Goal: Task Accomplishment & Management: Complete application form

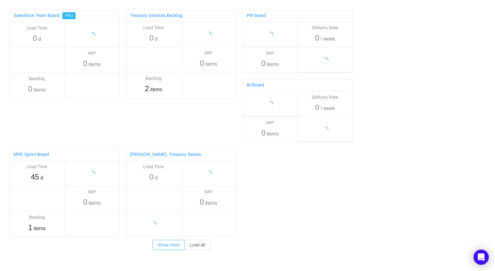
click at [173, 248] on button "Show more" at bounding box center [168, 245] width 32 height 10
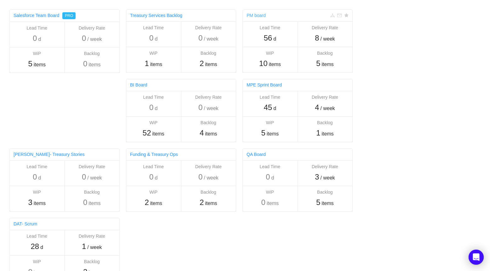
click at [264, 15] on link "PM board" at bounding box center [255, 15] width 19 height 5
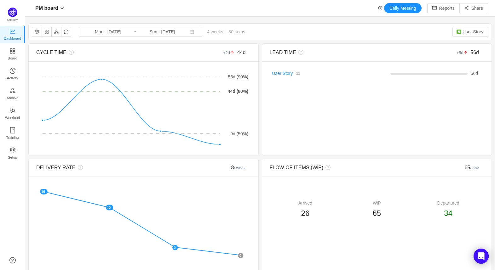
scroll to position [261, 455]
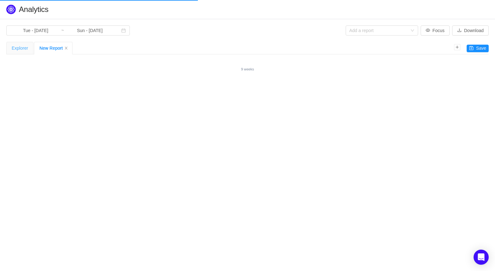
click at [19, 48] on div "Explorer" at bounding box center [20, 48] width 16 height 12
click at [53, 50] on div "New Report" at bounding box center [53, 48] width 28 height 12
click at [440, 29] on button "Focus" at bounding box center [434, 30] width 29 height 10
click at [438, 30] on button "Focus" at bounding box center [434, 30] width 29 height 10
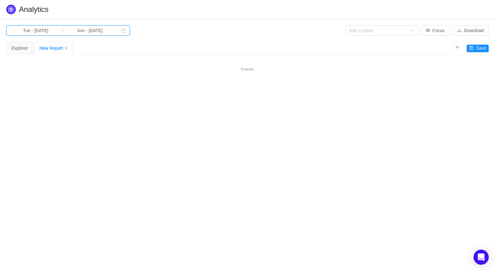
click at [121, 32] on icon "icon: calendar" at bounding box center [123, 30] width 4 height 4
click at [185, 10] on h1 "Quantify › Analytics" at bounding box center [253, 9] width 469 height 9
click at [101, 127] on span "This Quarter" at bounding box center [99, 126] width 26 height 7
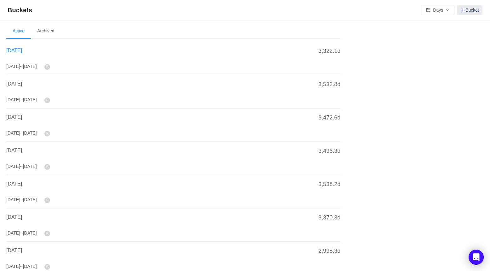
click at [22, 49] on span "August 2025" at bounding box center [14, 50] width 16 height 5
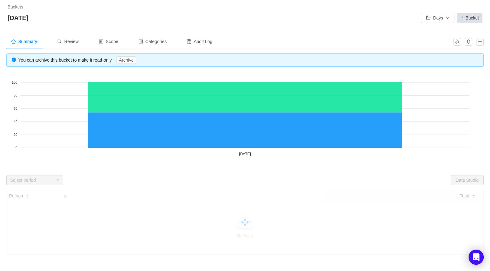
click at [473, 16] on link "Bucket" at bounding box center [469, 17] width 25 height 9
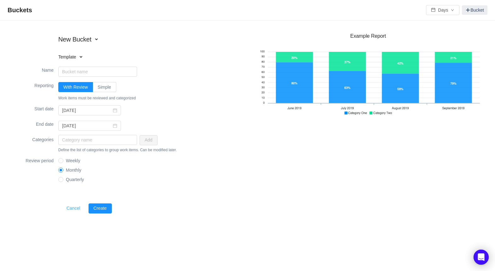
click at [66, 209] on button "Cancel" at bounding box center [73, 209] width 24 height 10
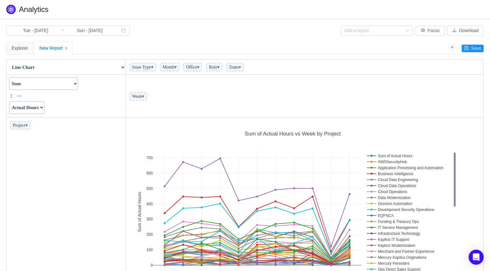
scroll to position [178, 354]
click at [17, 51] on div "Explorer" at bounding box center [20, 48] width 16 height 12
click at [66, 49] on icon "icon: close" at bounding box center [66, 48] width 4 height 4
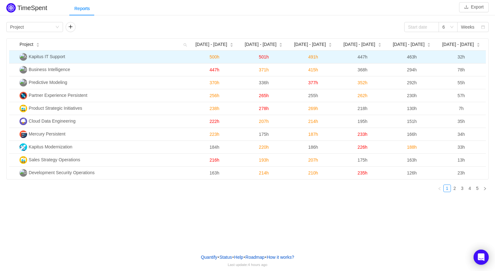
click at [54, 58] on span "Kapitus IT Support" at bounding box center [47, 56] width 37 height 5
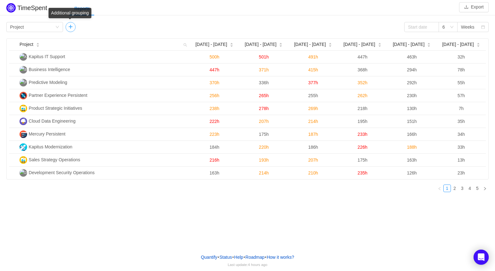
click at [67, 28] on button "button" at bounding box center [70, 27] width 10 height 10
click at [127, 28] on button "button" at bounding box center [127, 27] width 10 height 10
click at [59, 27] on div "Group by Project" at bounding box center [34, 27] width 57 height 10
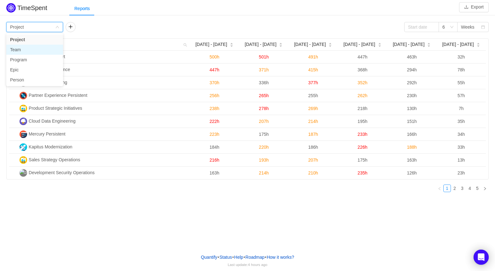
click at [20, 51] on li "Team" at bounding box center [34, 50] width 57 height 10
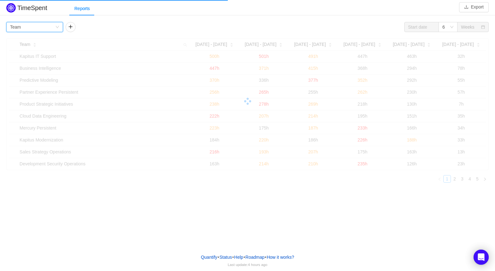
click at [58, 26] on icon "icon: down" at bounding box center [57, 27] width 4 height 4
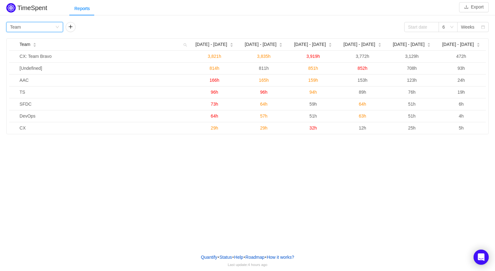
click at [151, 10] on div "Reports" at bounding box center [281, 9] width 425 height 14
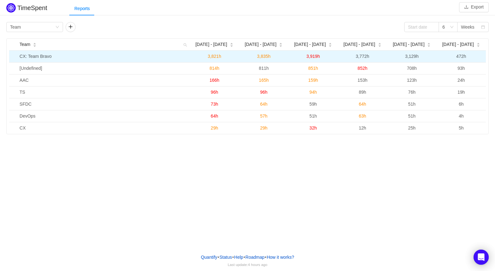
click at [34, 55] on td "CX: Team Bravo" at bounding box center [103, 57] width 172 height 12
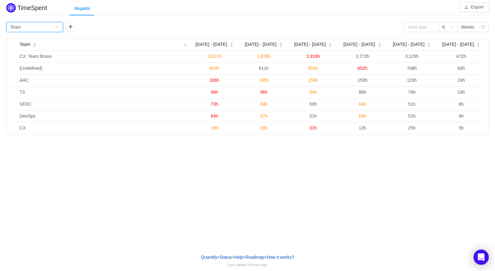
click at [56, 30] on div "Group by Team" at bounding box center [34, 27] width 57 height 10
click at [23, 60] on li "Program" at bounding box center [34, 60] width 57 height 10
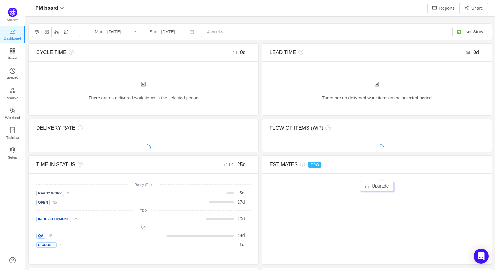
scroll to position [261, 455]
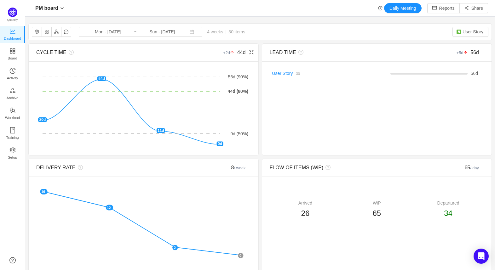
click at [28, 51] on div "CYCLE TIME +2d 44d There are no delivered work items in the selected period Pos…" at bounding box center [143, 99] width 230 height 112
click at [17, 52] on span "Board" at bounding box center [12, 58] width 9 height 13
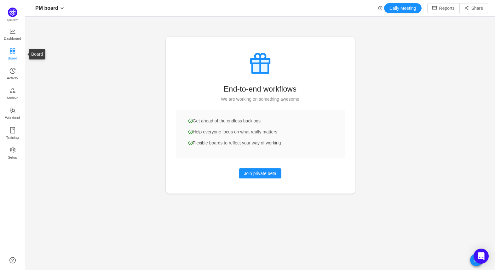
click at [11, 54] on span "Board" at bounding box center [12, 58] width 9 height 13
click at [11, 77] on span "Activity" at bounding box center [12, 78] width 11 height 13
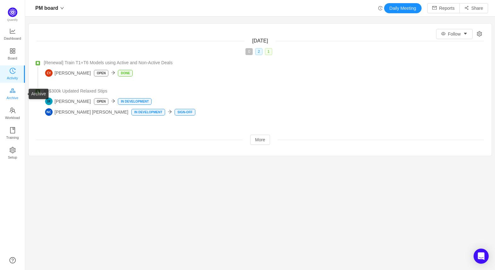
click at [12, 93] on span "Archive" at bounding box center [13, 98] width 12 height 13
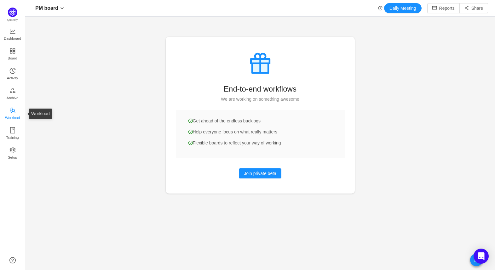
click at [17, 116] on span "Workload" at bounding box center [12, 117] width 15 height 13
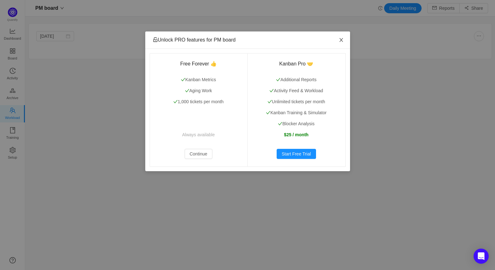
click at [339, 40] on icon "icon: close" at bounding box center [340, 39] width 5 height 5
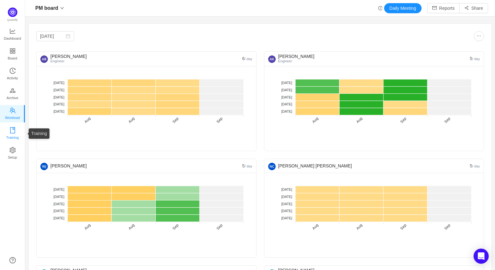
click at [14, 136] on span "Training" at bounding box center [12, 137] width 13 height 13
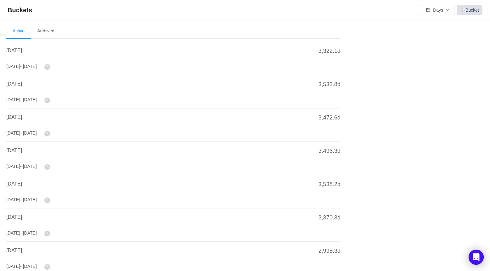
click at [464, 10] on span at bounding box center [462, 10] width 5 height 5
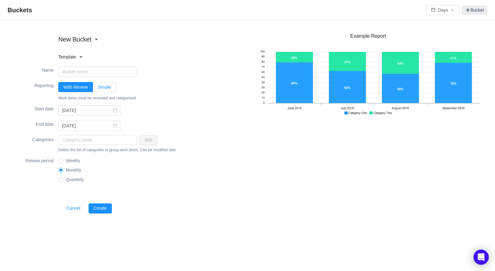
click at [102, 86] on span "Simple" at bounding box center [105, 87] width 14 height 5
click at [98, 89] on input "Simple" at bounding box center [98, 89] width 0 height 0
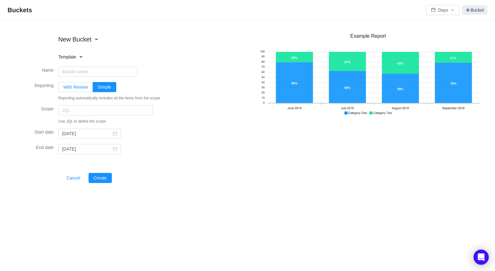
click at [74, 88] on span "With Review" at bounding box center [75, 87] width 25 height 5
click at [63, 89] on input "With Review" at bounding box center [63, 89] width 0 height 0
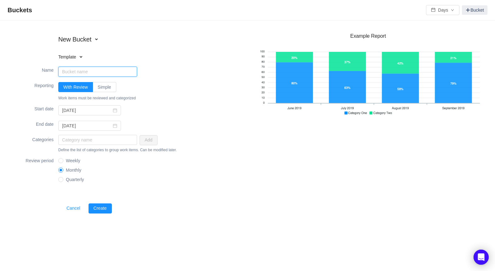
click at [75, 70] on input "Name" at bounding box center [97, 72] width 79 height 10
type input "TEST"
click at [99, 210] on button "Create" at bounding box center [99, 209] width 23 height 10
click at [123, 141] on input "text" at bounding box center [97, 140] width 79 height 10
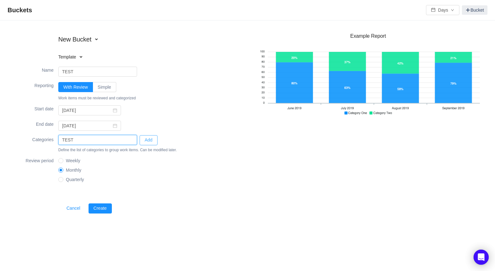
type input "TEST"
click at [147, 139] on button "Add" at bounding box center [148, 140] width 18 height 10
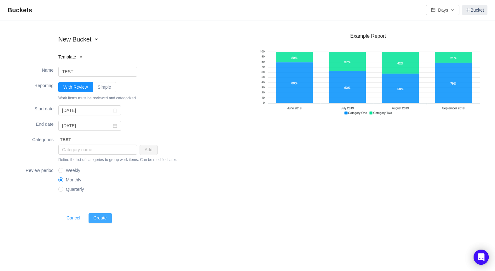
click at [101, 218] on button "Create" at bounding box center [99, 218] width 23 height 10
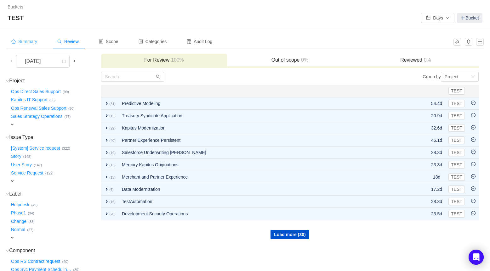
click at [27, 43] on span "Summary" at bounding box center [24, 41] width 26 height 5
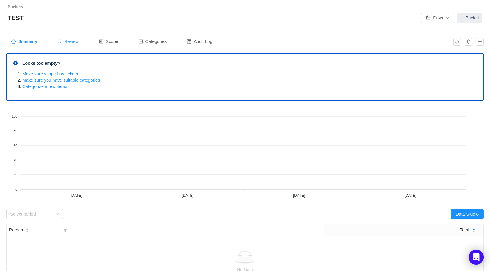
click at [69, 42] on span "Review" at bounding box center [67, 41] width 21 height 5
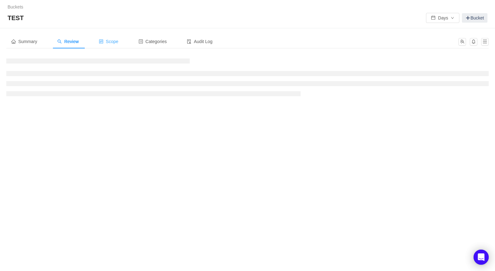
click at [104, 42] on span "Scope" at bounding box center [109, 41] width 20 height 5
click at [156, 40] on span "Categories" at bounding box center [153, 41] width 28 height 5
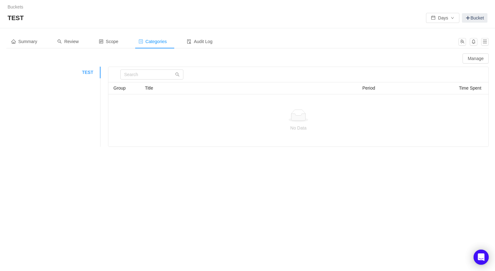
click at [162, 42] on span "Categories" at bounding box center [153, 41] width 28 height 5
click at [484, 42] on button "button" at bounding box center [485, 42] width 8 height 8
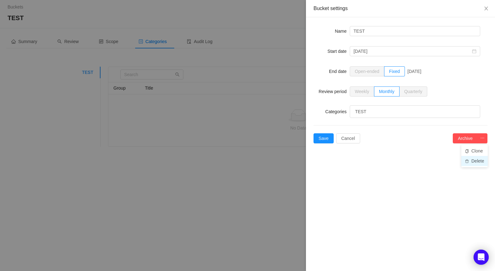
click at [475, 162] on li "Delete" at bounding box center [474, 161] width 26 height 10
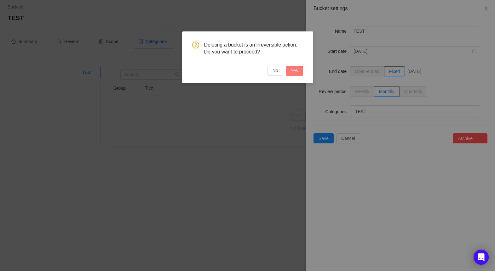
click at [294, 70] on button "Yes" at bounding box center [294, 71] width 17 height 10
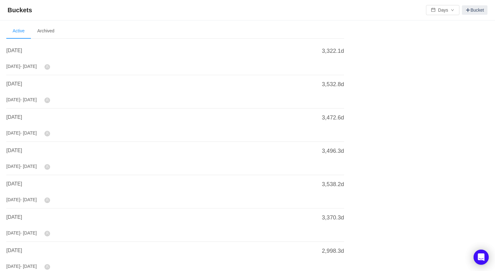
click at [49, 67] on icon "icon: user" at bounding box center [47, 66] width 3 height 3
click at [22, 52] on span "August 2025" at bounding box center [14, 50] width 16 height 5
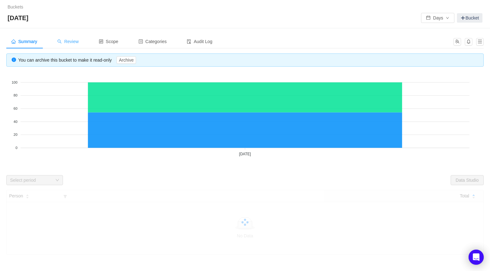
click at [78, 42] on span "Review" at bounding box center [67, 41] width 21 height 5
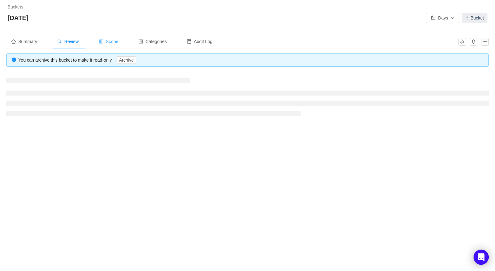
click at [107, 42] on span "Scope" at bounding box center [109, 41] width 20 height 5
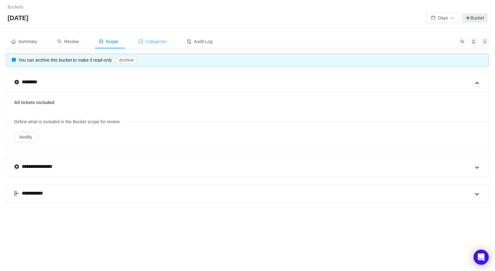
click at [172, 42] on div "Categories" at bounding box center [152, 42] width 38 height 14
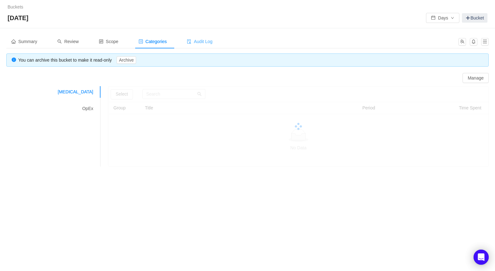
click at [202, 41] on span "Audit Log" at bounding box center [199, 41] width 25 height 5
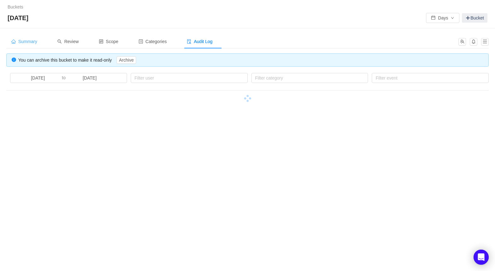
click at [24, 43] on span "Summary" at bounding box center [24, 41] width 26 height 5
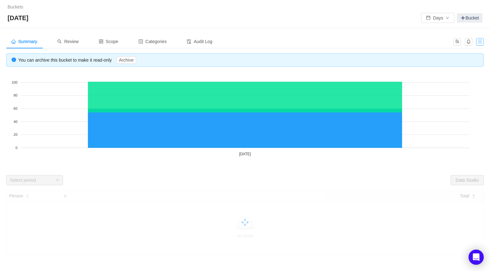
click at [482, 43] on button "button" at bounding box center [480, 42] width 8 height 8
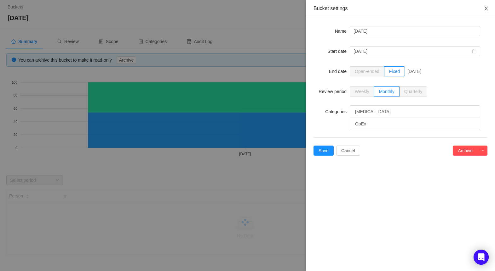
click at [486, 9] on icon "icon: close" at bounding box center [485, 9] width 3 height 4
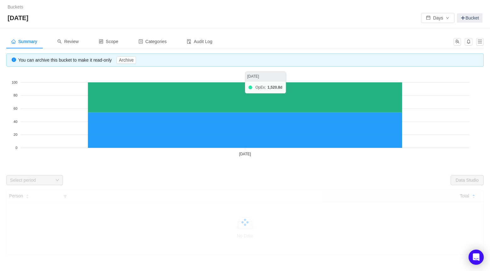
click at [155, 93] on icon at bounding box center [245, 97] width 314 height 30
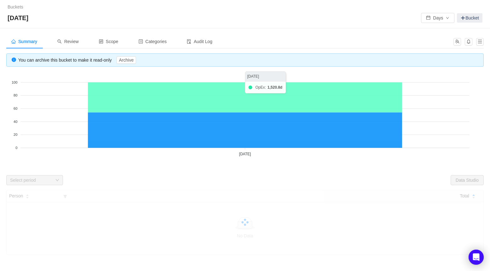
click at [155, 93] on icon at bounding box center [245, 97] width 314 height 30
